Goal: Task Accomplishment & Management: Manage account settings

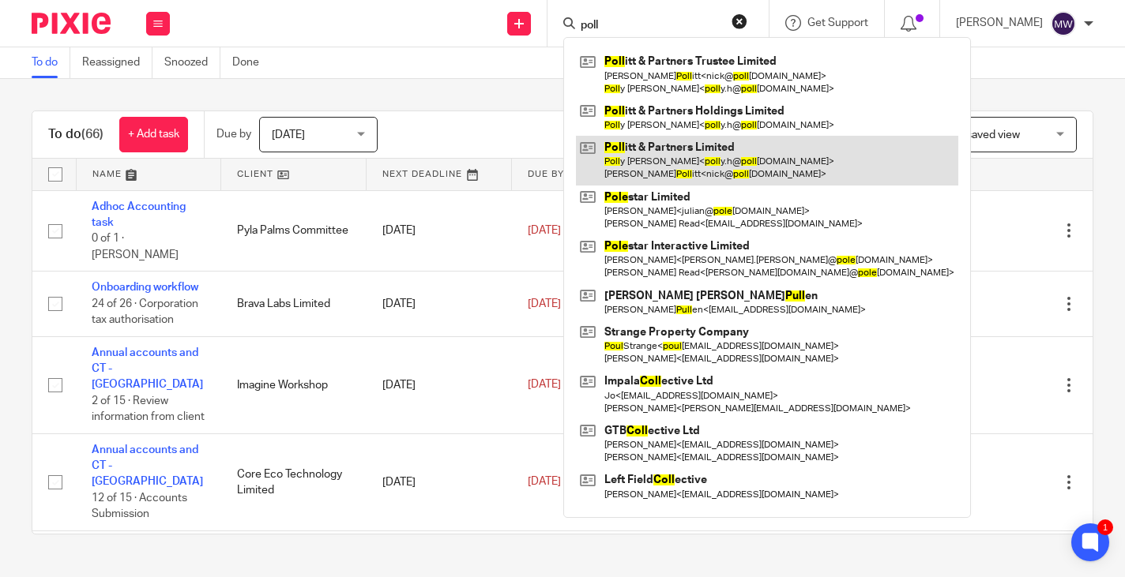
type input "poll"
click at [672, 158] on link at bounding box center [767, 160] width 382 height 49
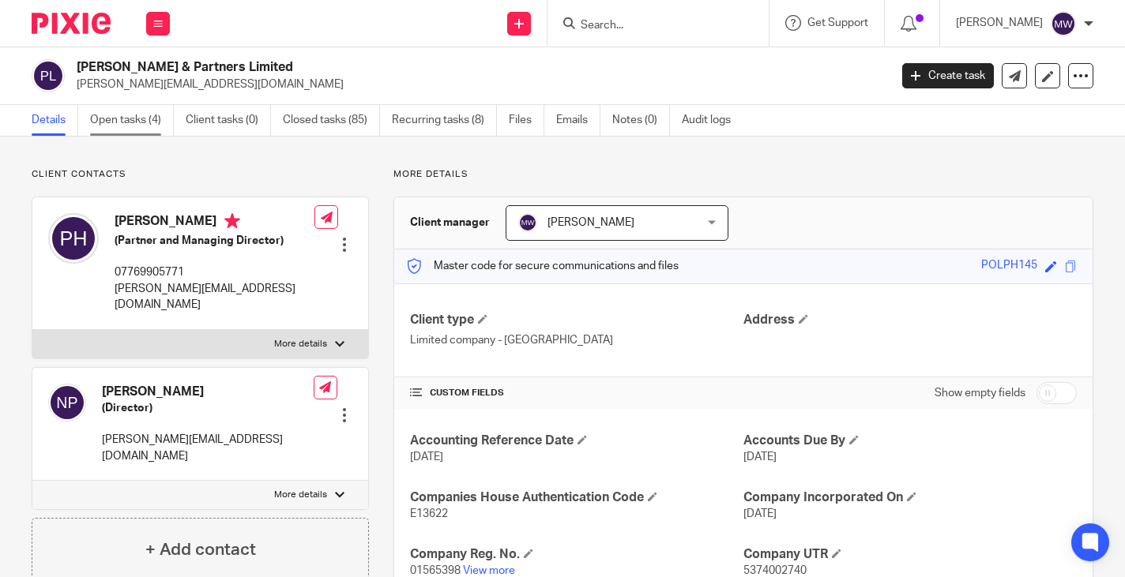
click at [118, 125] on link "Open tasks (4)" at bounding box center [132, 120] width 84 height 31
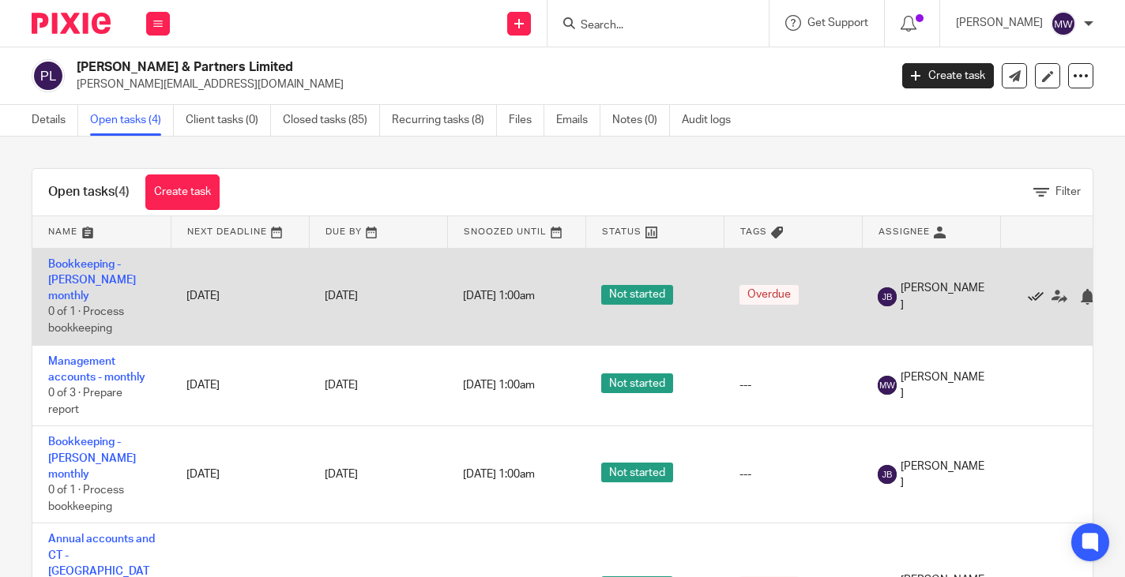
click at [1035, 289] on icon at bounding box center [1036, 297] width 16 height 16
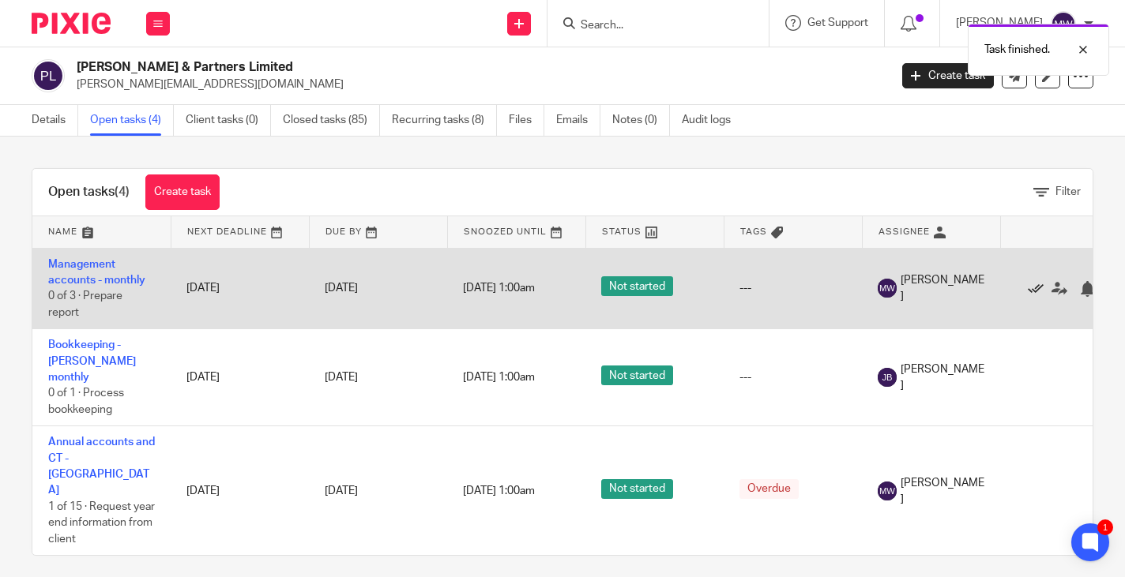
click at [1038, 290] on icon at bounding box center [1036, 289] width 16 height 16
